Goal: Task Accomplishment & Management: Manage account settings

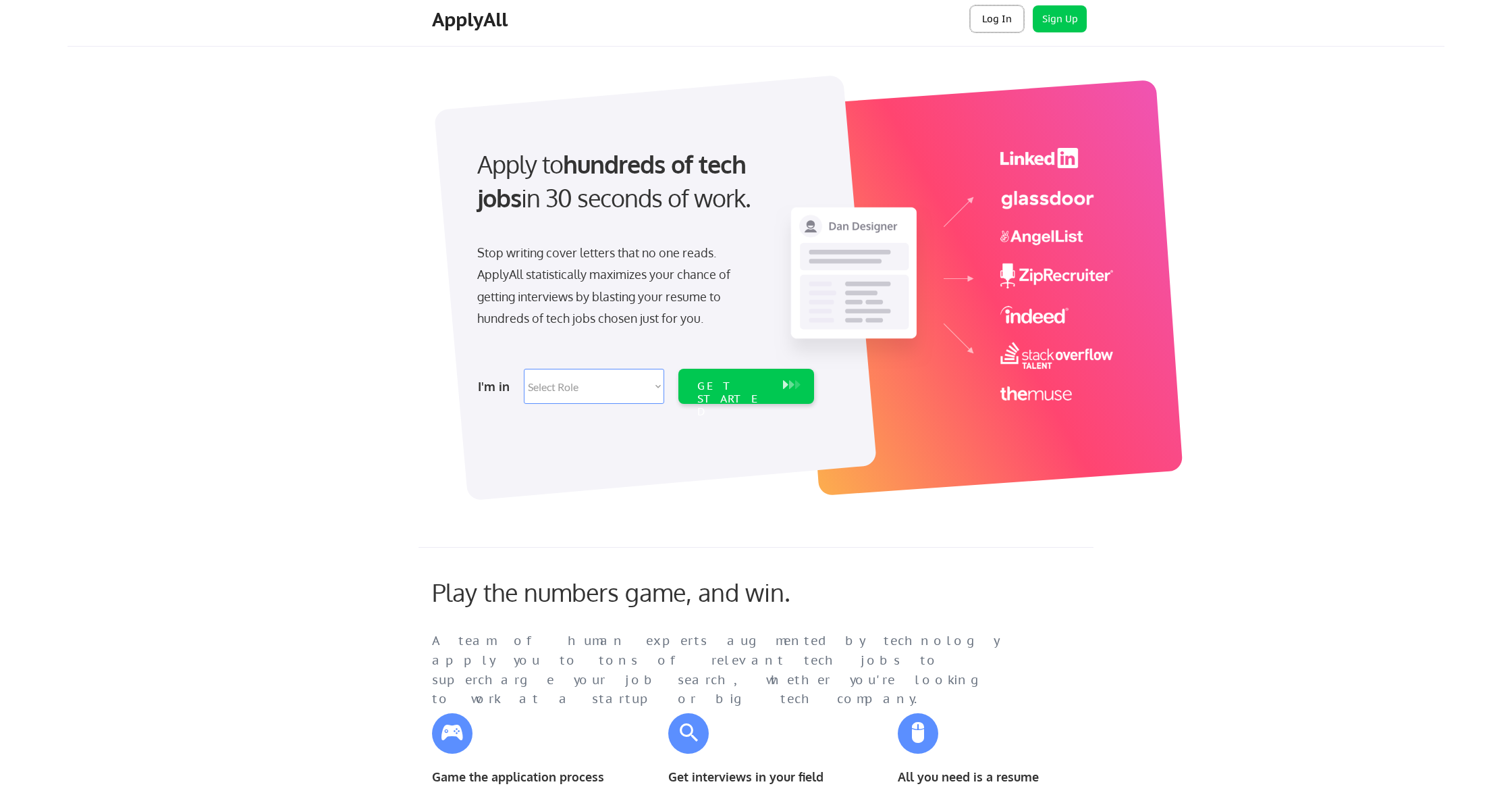
scroll to position [14, 0]
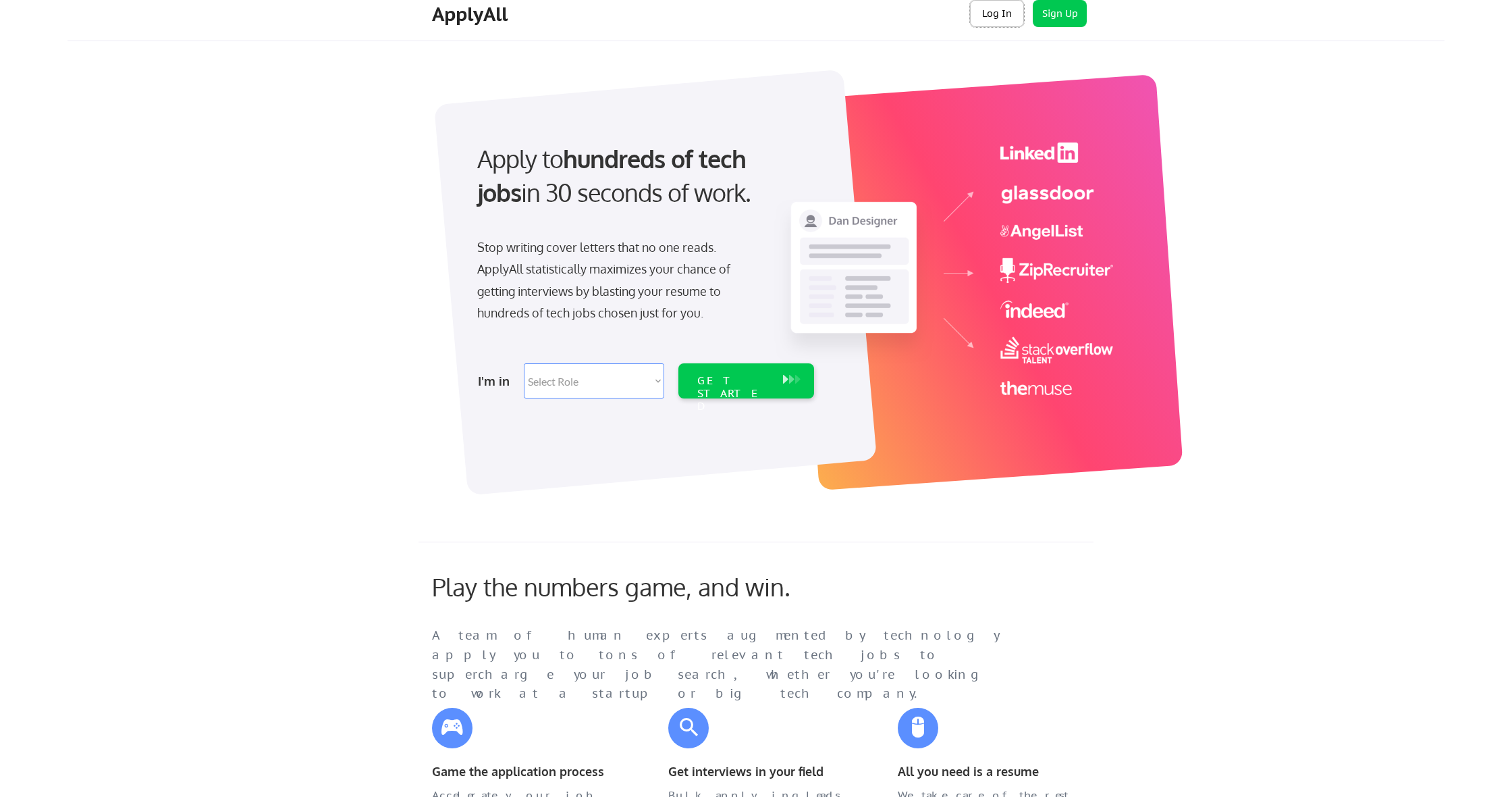
click at [998, 17] on button "Log In" at bounding box center [997, 13] width 54 height 27
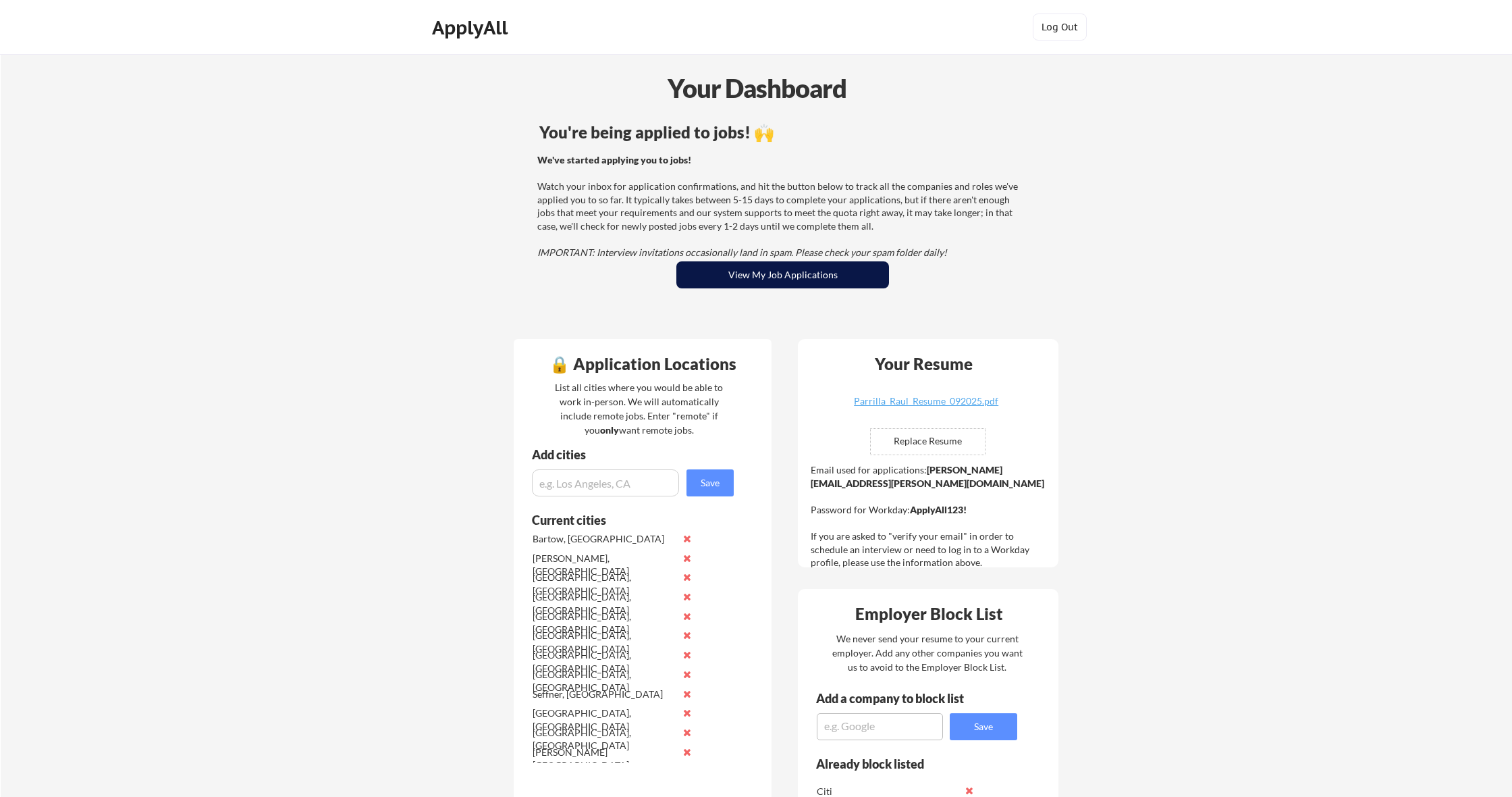
click at [831, 277] on button "View My Job Applications" at bounding box center [782, 274] width 213 height 27
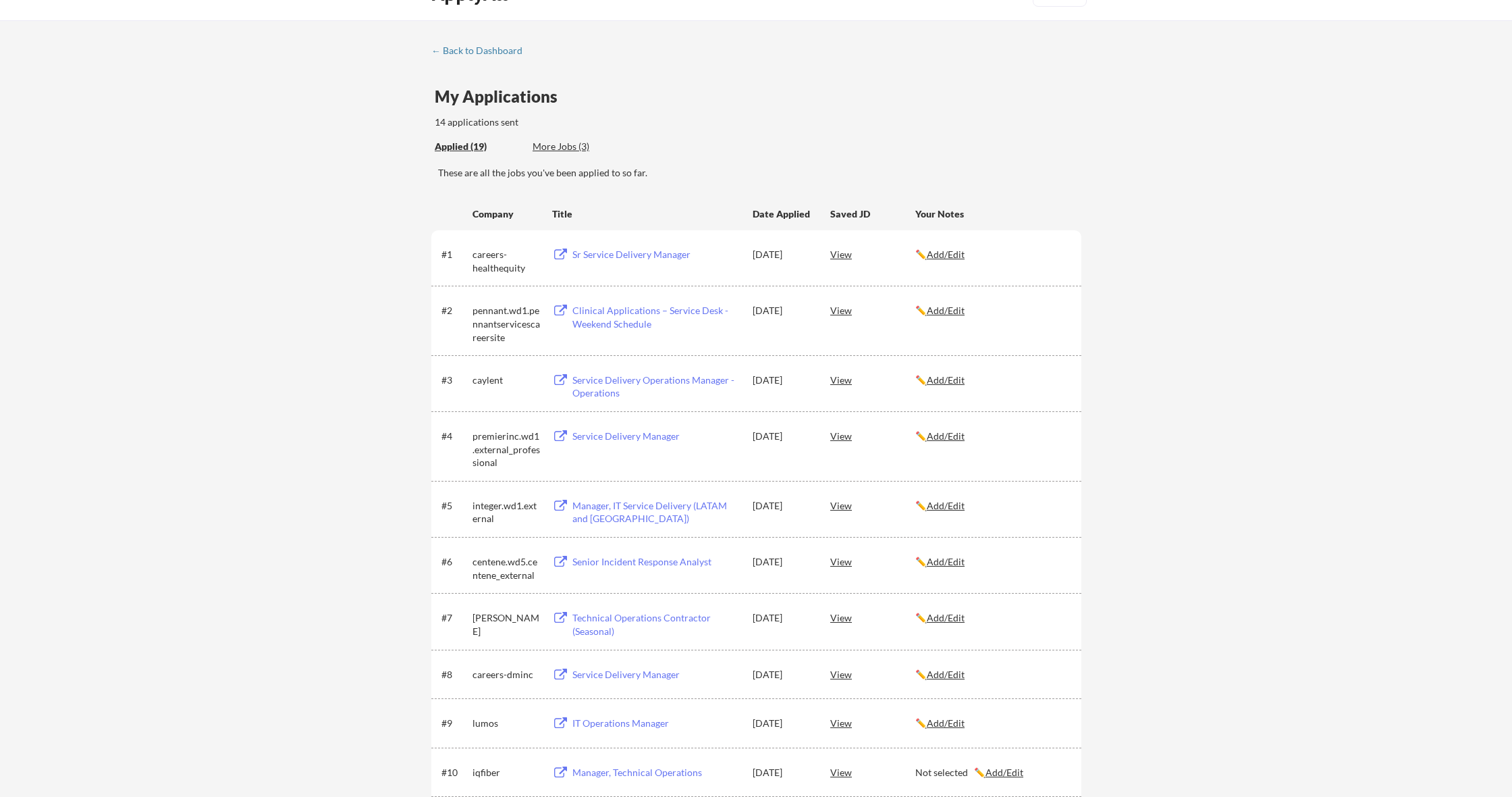
scroll to position [34, 0]
click at [676, 505] on div "Manager, IT Service Delivery (LATAM and [GEOGRAPHIC_DATA])" at bounding box center [656, 512] width 168 height 26
click at [615, 438] on div "Service Delivery Manager" at bounding box center [656, 436] width 168 height 14
click at [625, 380] on div "Service Delivery Operations Manager - Operations" at bounding box center [656, 386] width 168 height 26
click at [617, 314] on div "Clinical Applications – Service Desk - Weekend Schedule" at bounding box center [656, 316] width 168 height 26
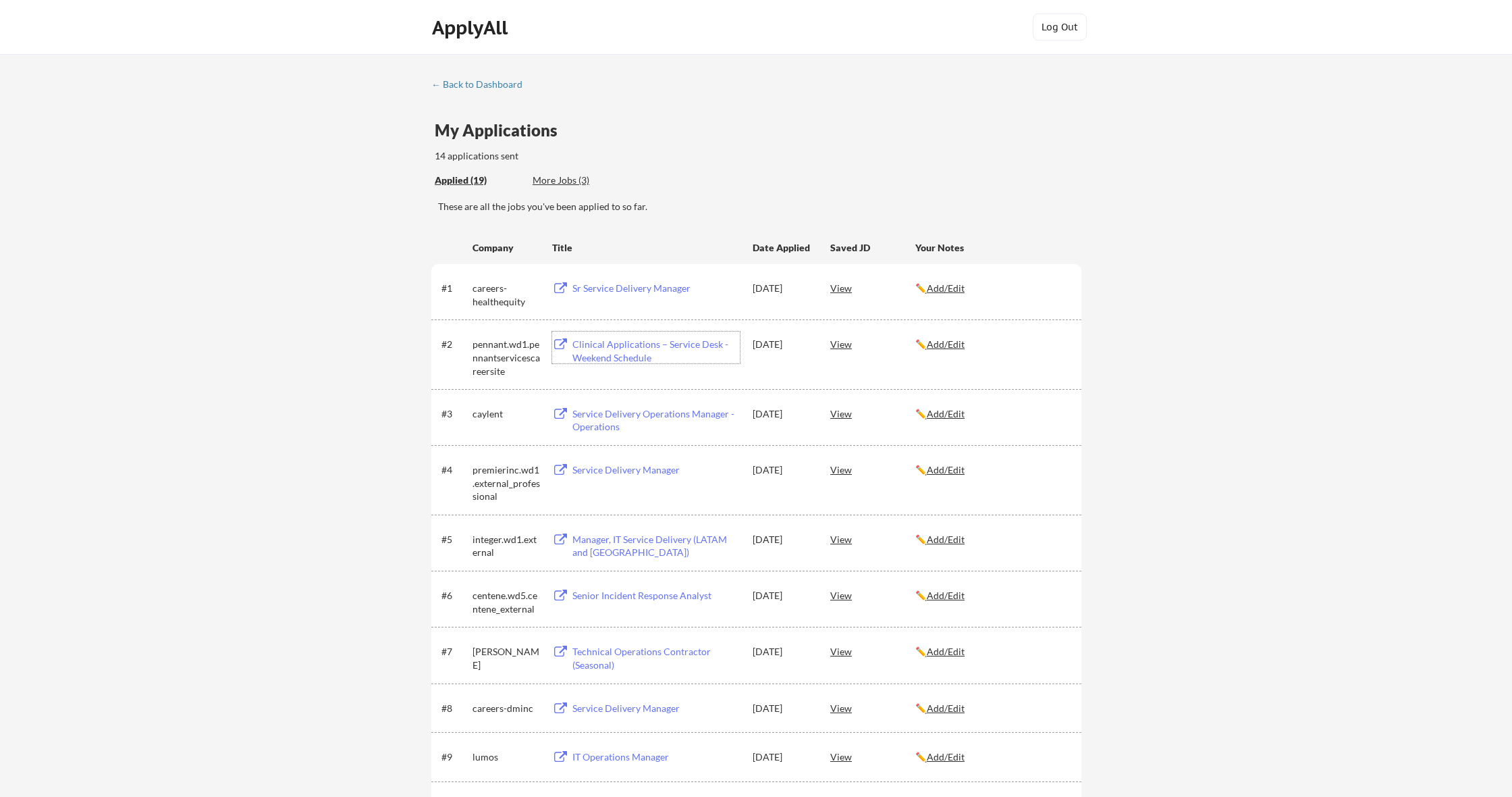
scroll to position [0, 0]
click at [472, 78] on div "← Back to Dashboard My Applications 14 applications sent Applied (19) More Jobs…" at bounding box center [756, 729] width 1512 height 1351
click at [465, 87] on div "← Back to Dashboard" at bounding box center [482, 84] width 102 height 9
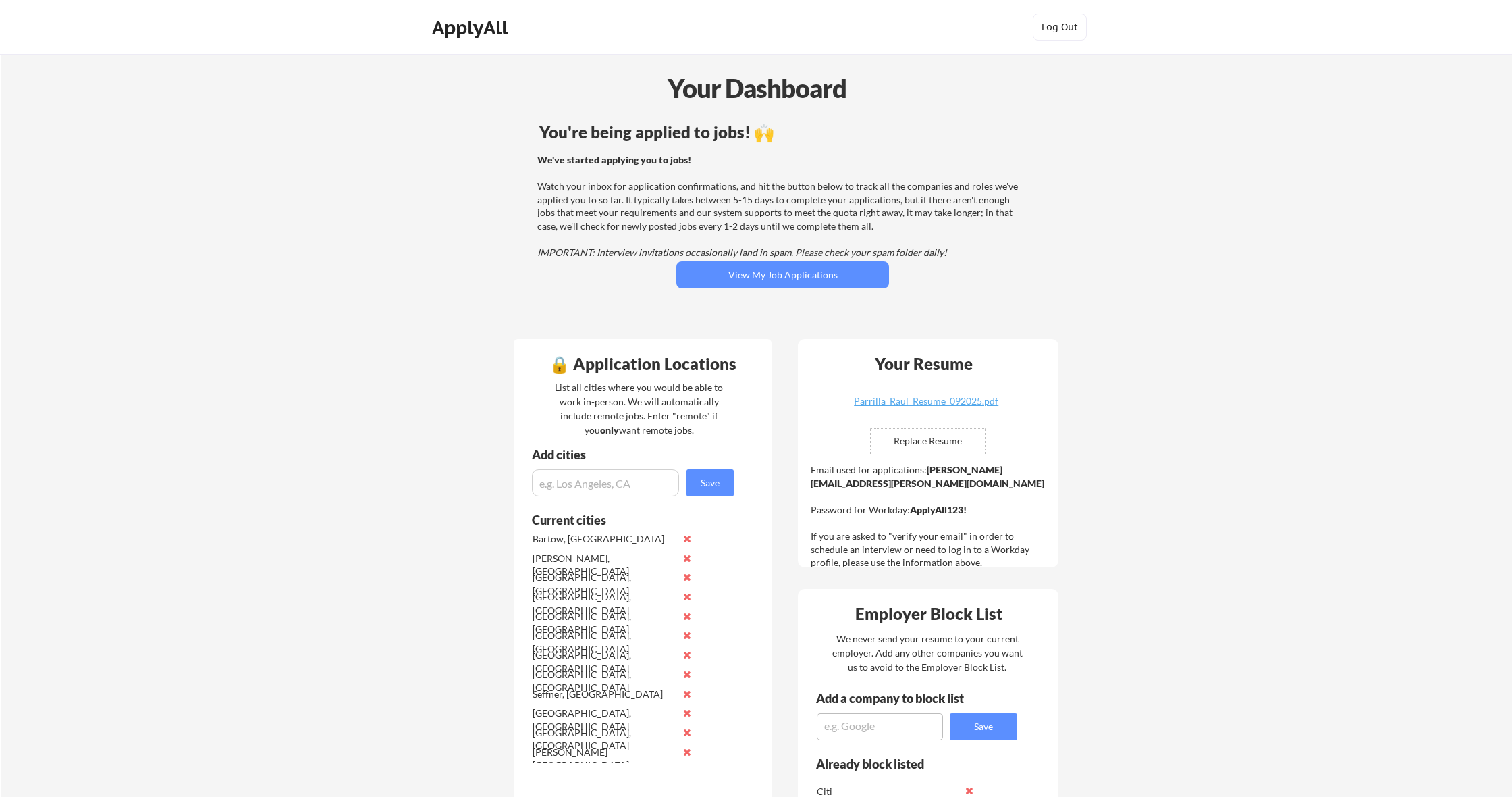
drag, startPoint x: 912, startPoint y: 495, endPoint x: 974, endPoint y: 497, distance: 62.0
click at [974, 497] on div "Email used for applications: raul.parrilla@mailflux.com Password for Workday: A…" at bounding box center [929, 516] width 238 height 106
copy div "ApplyAll123!"
click at [784, 279] on button "View My Job Applications" at bounding box center [782, 274] width 213 height 27
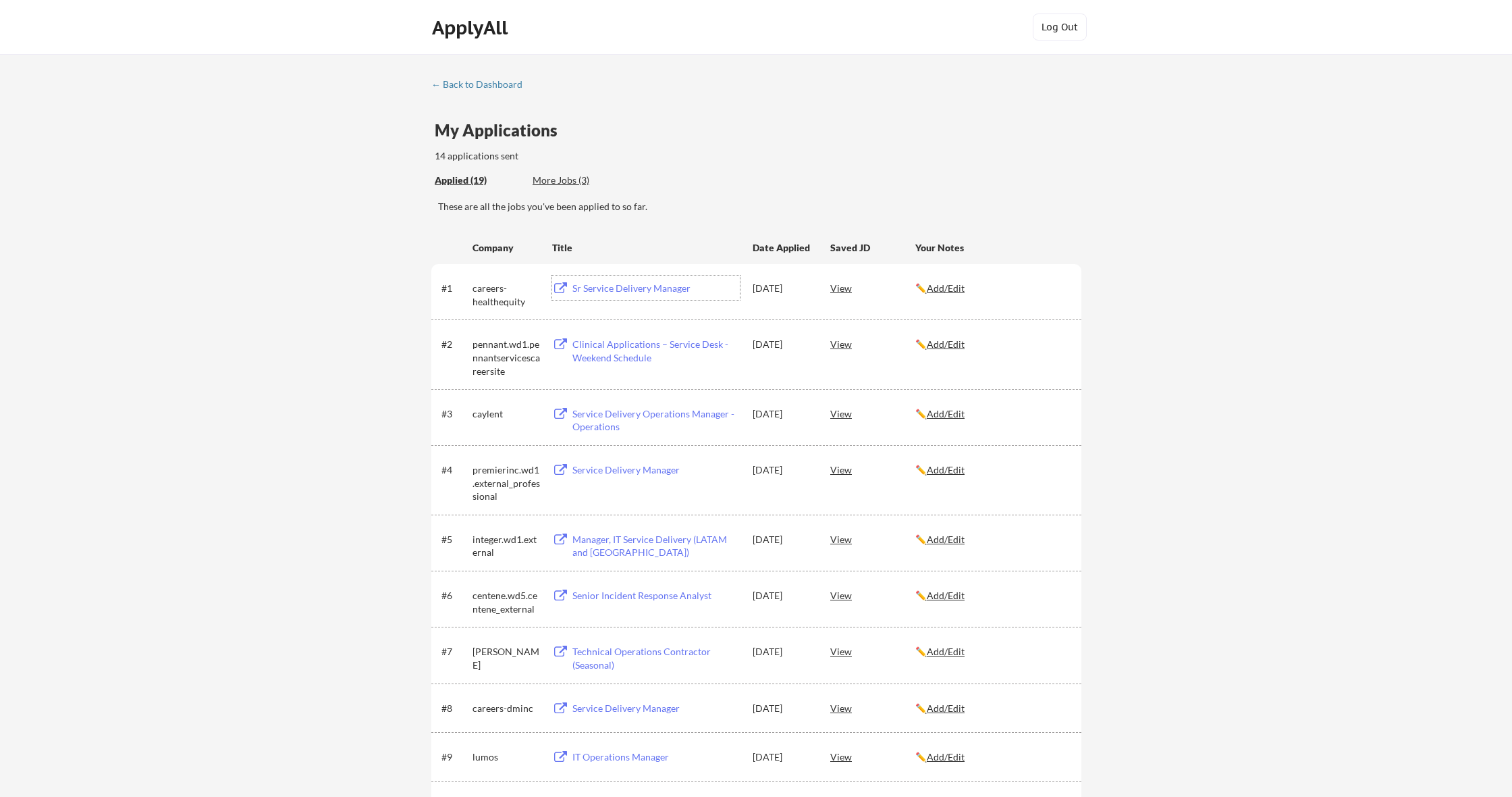
click at [617, 288] on div "Sr Service Delivery Manager" at bounding box center [656, 288] width 168 height 14
click at [553, 179] on div "More Jobs (3)" at bounding box center [582, 180] width 99 height 14
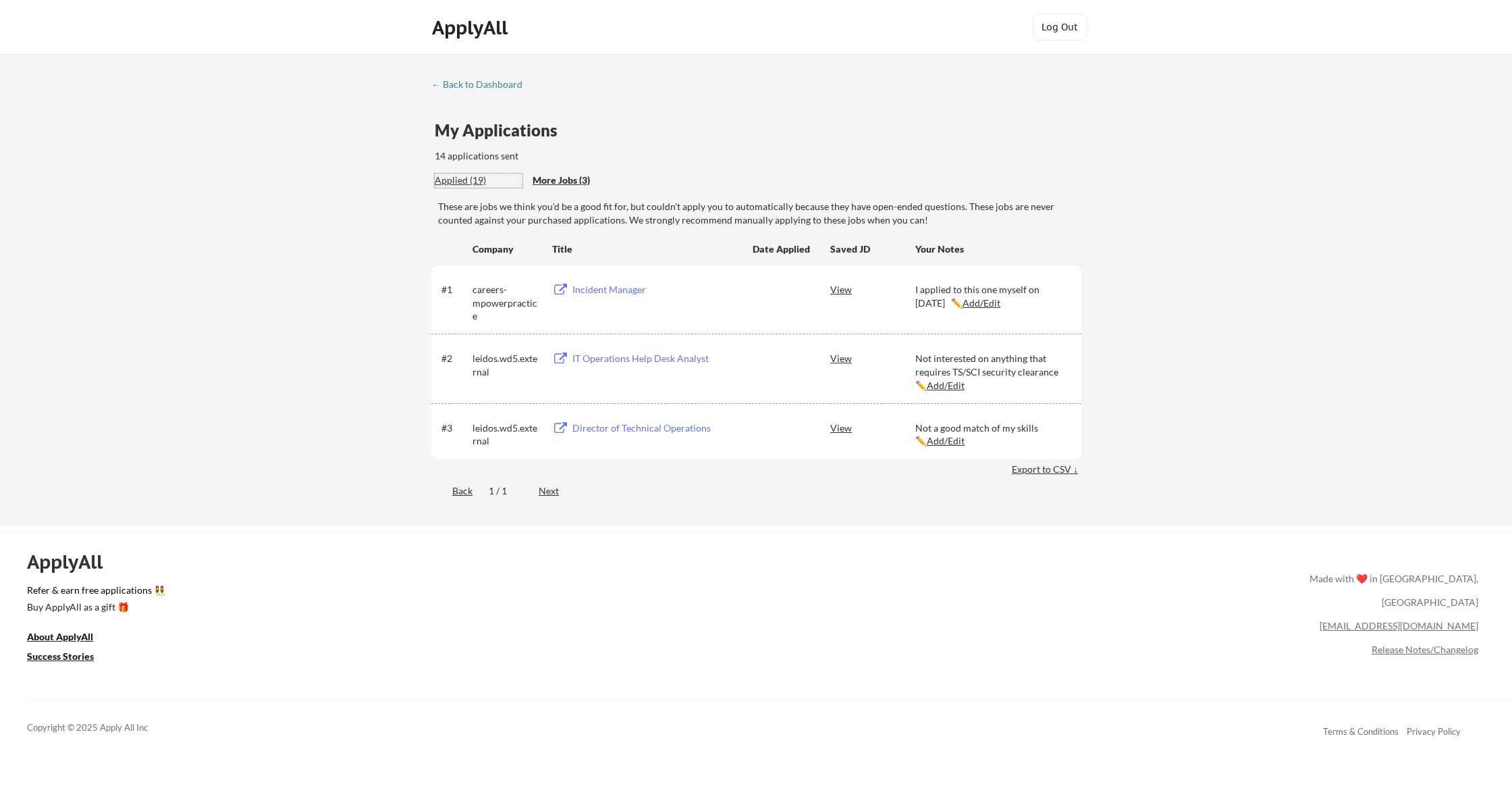
click at [476, 179] on div "Applied (19)" at bounding box center [478, 180] width 88 height 14
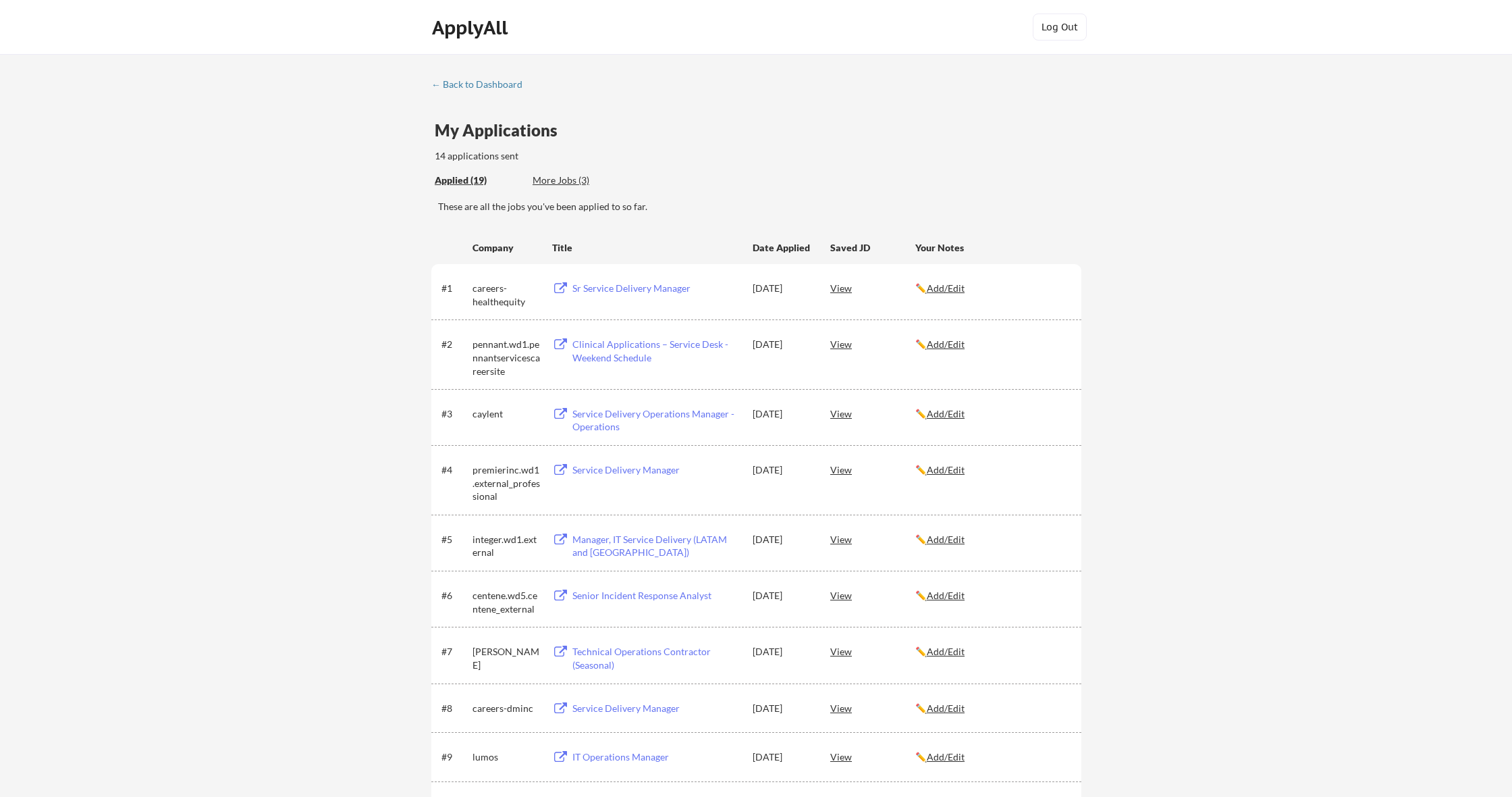
click at [452, 77] on div "← Back to Dashboard My Applications 14 applications sent Applied (19) More Jobs…" at bounding box center [756, 729] width 1512 height 1351
drag, startPoint x: 443, startPoint y: 97, endPoint x: 449, endPoint y: 91, distance: 8.5
click at [445, 96] on div "← Back to Dashboard My Applications 14 applications sent Applied (19) More Jobs…" at bounding box center [756, 732] width 675 height 1306
click at [453, 86] on div "← Back to Dashboard" at bounding box center [482, 84] width 102 height 9
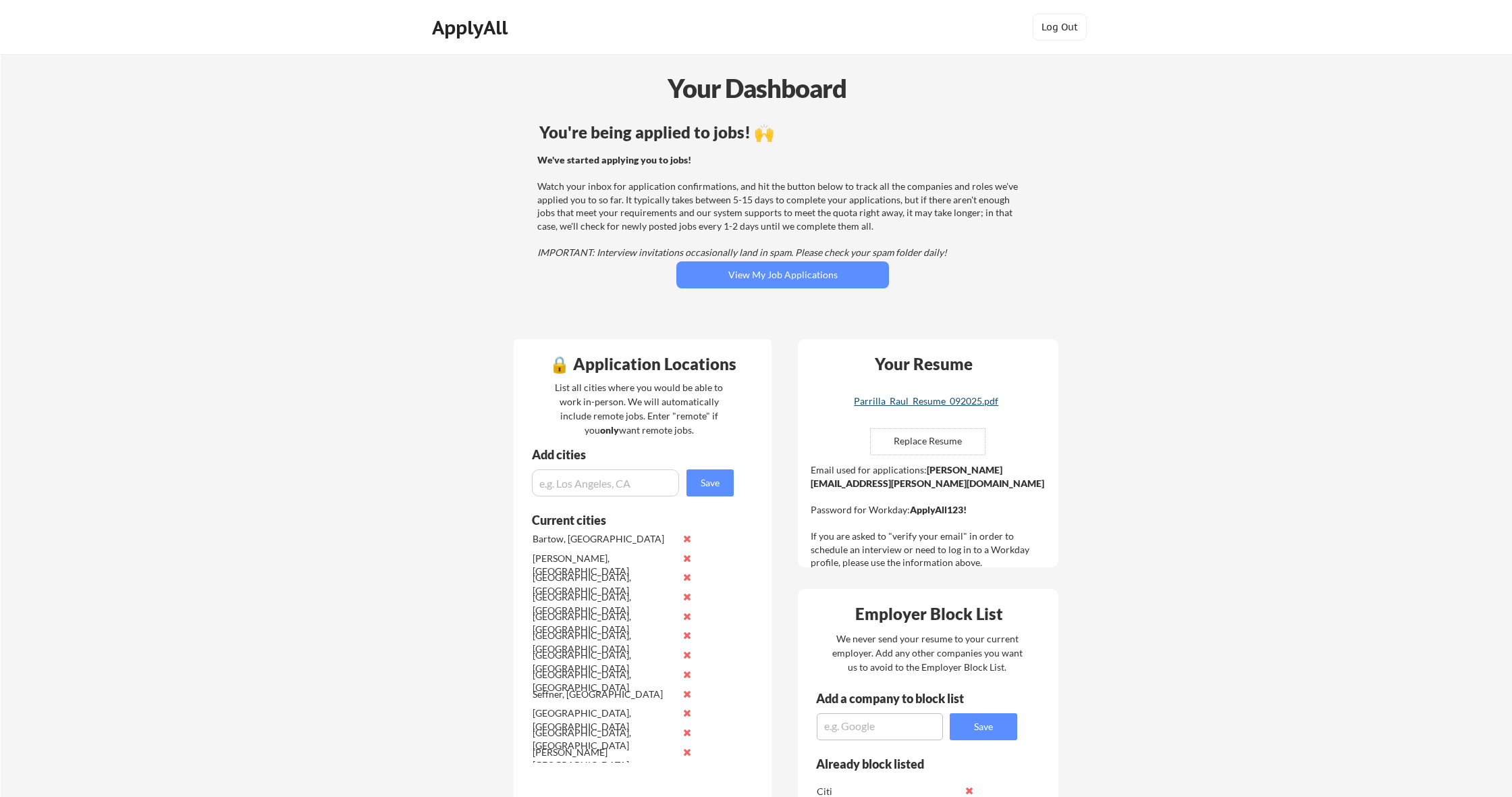
click at [903, 401] on div "Parrilla_Raul_Resume_092025.pdf" at bounding box center [926, 401] width 160 height 9
click at [775, 286] on button "View My Job Applications" at bounding box center [782, 274] width 213 height 27
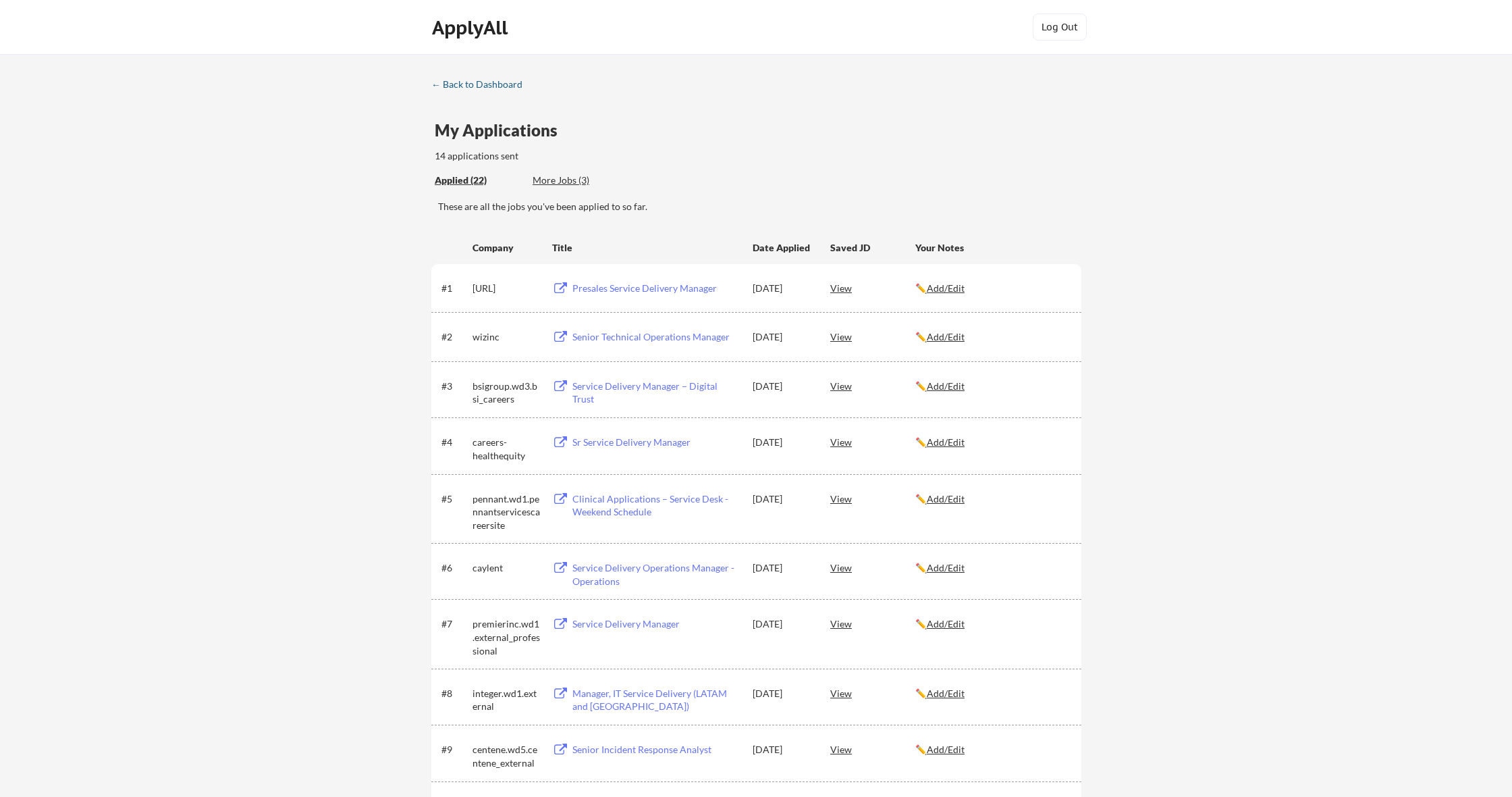
drag, startPoint x: 469, startPoint y: 91, endPoint x: 474, endPoint y: 84, distance: 8.6
click at [469, 91] on link "← Back to Dashboard" at bounding box center [482, 86] width 102 height 14
